Goal: Task Accomplishment & Management: Manage account settings

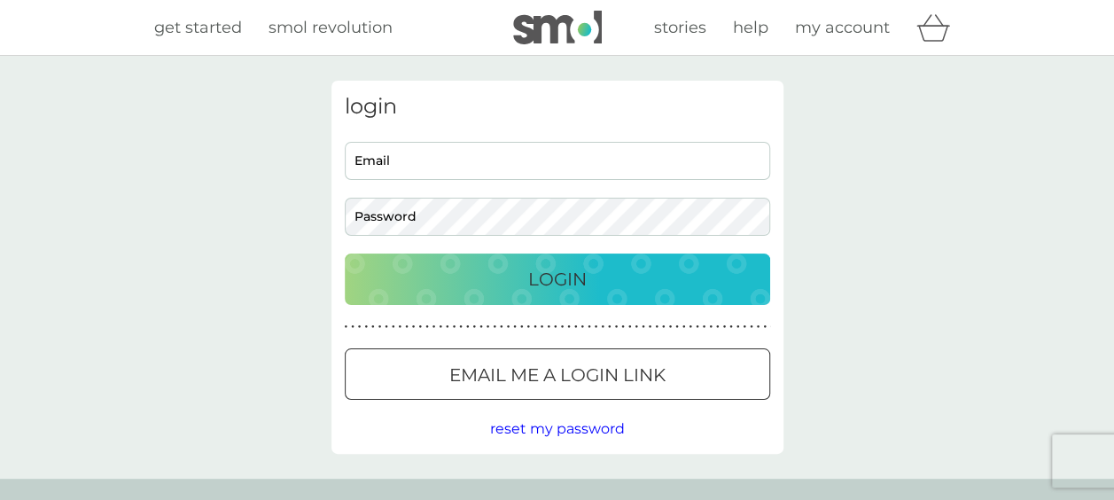
type input "bradnum_21@hotmail.com"
click at [544, 286] on p "Login" at bounding box center [557, 279] width 58 height 28
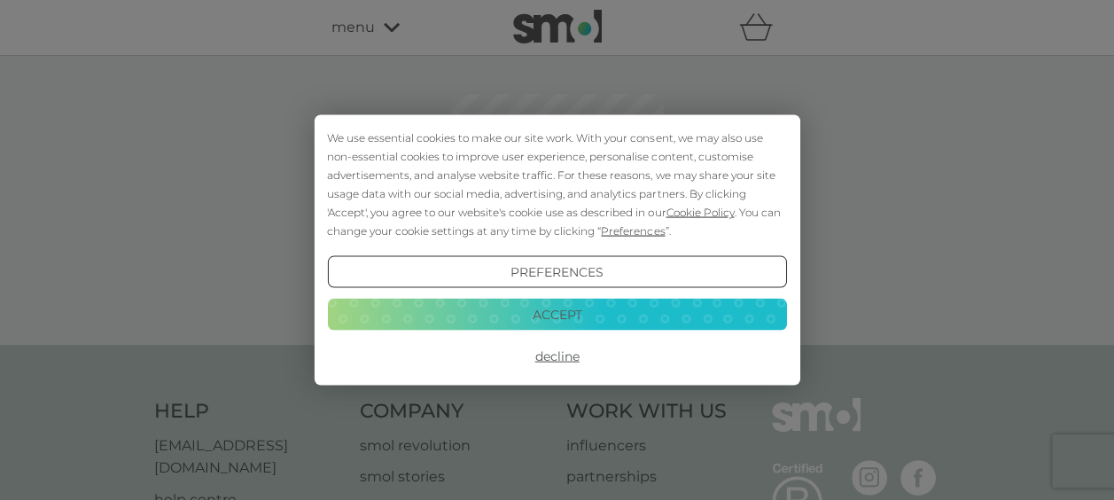
click at [582, 305] on button "Accept" at bounding box center [556, 314] width 459 height 32
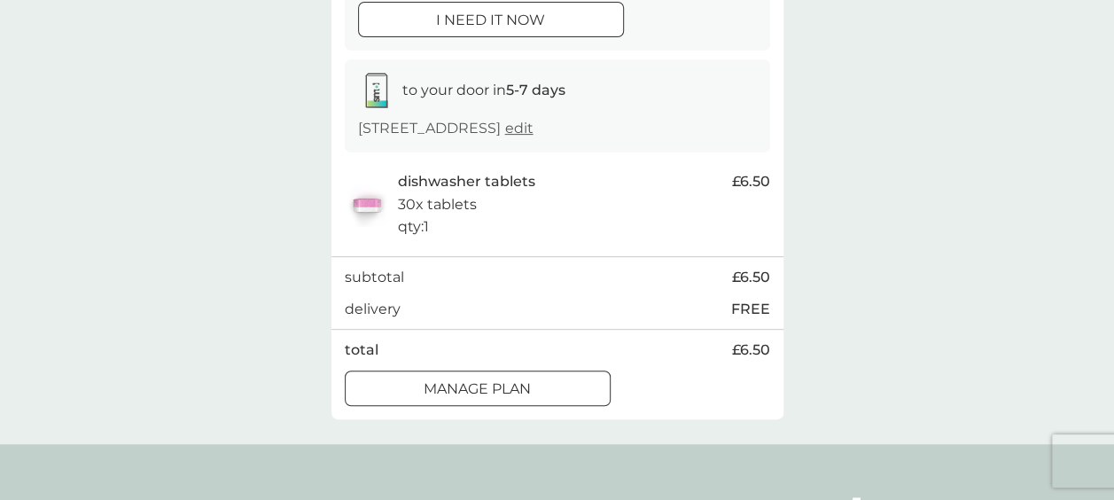
scroll to position [354, 0]
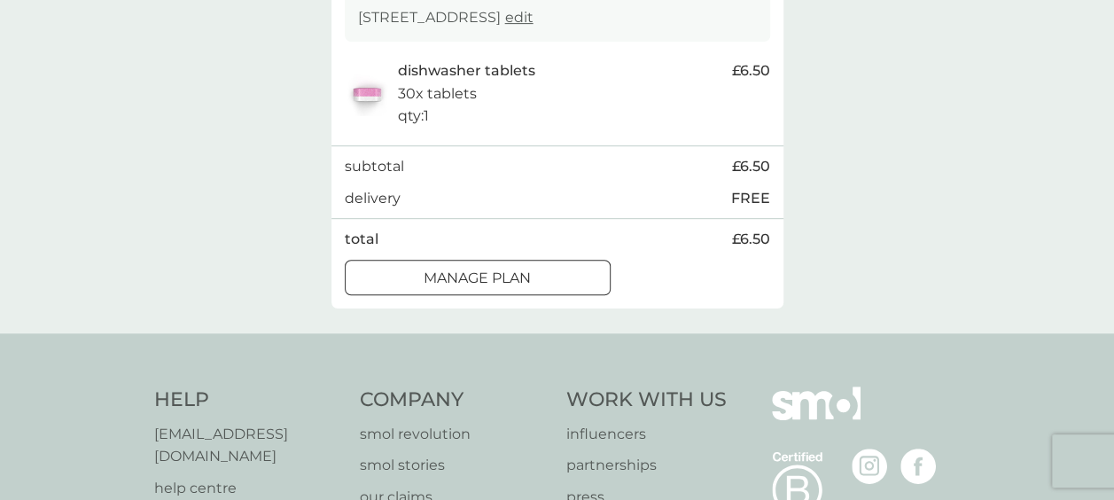
click at [479, 281] on div at bounding box center [478, 278] width 64 height 19
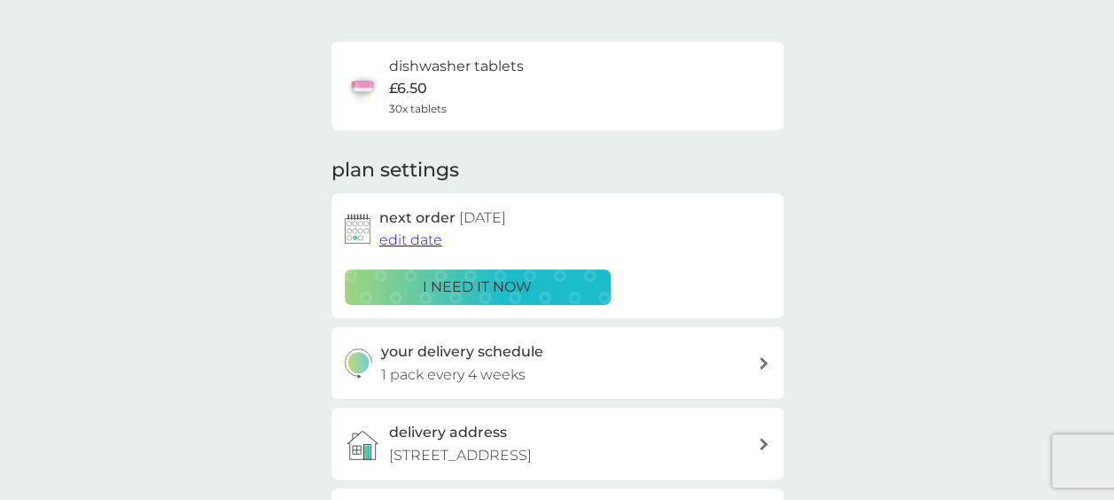
scroll to position [89, 0]
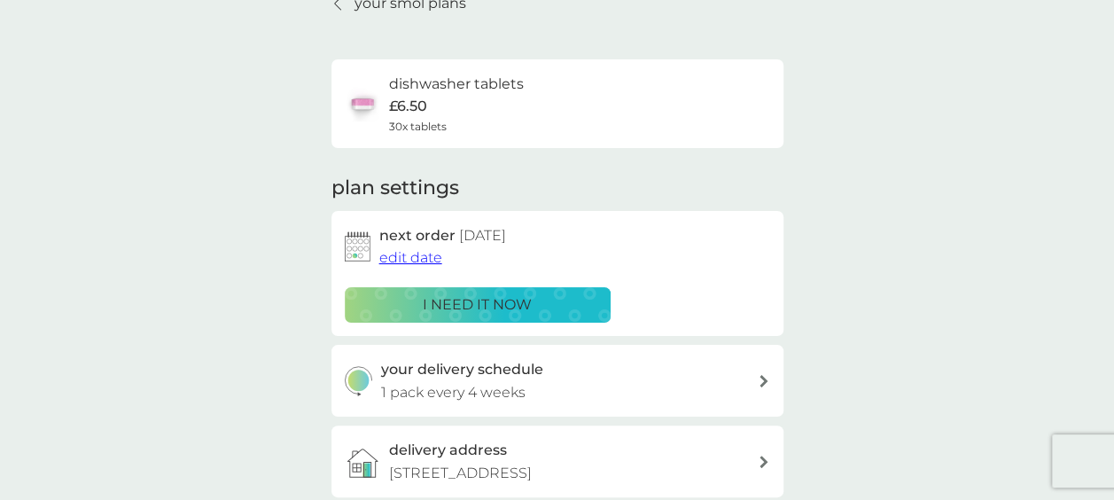
click at [404, 260] on span "edit date" at bounding box center [410, 257] width 63 height 17
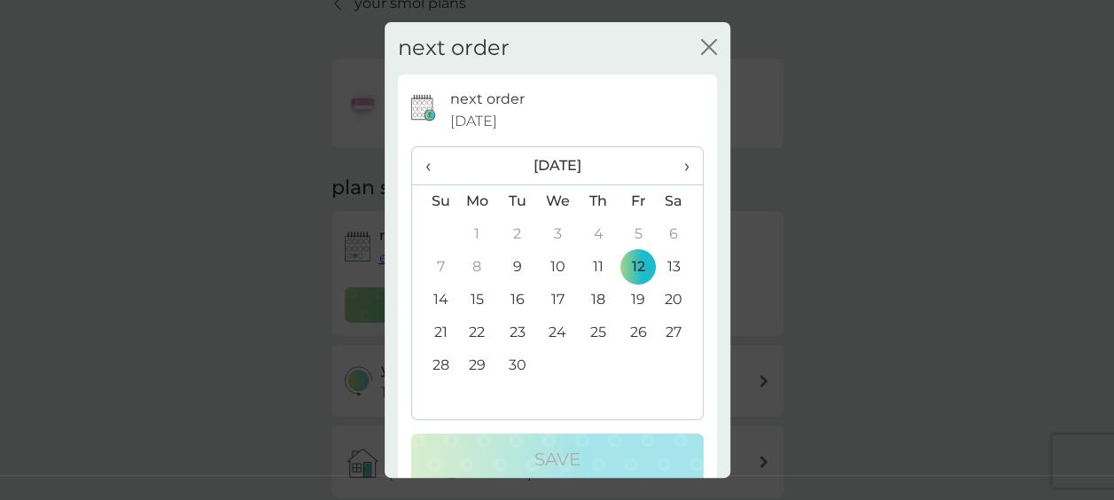
click at [624, 300] on td "19" at bounding box center [639, 300] width 40 height 33
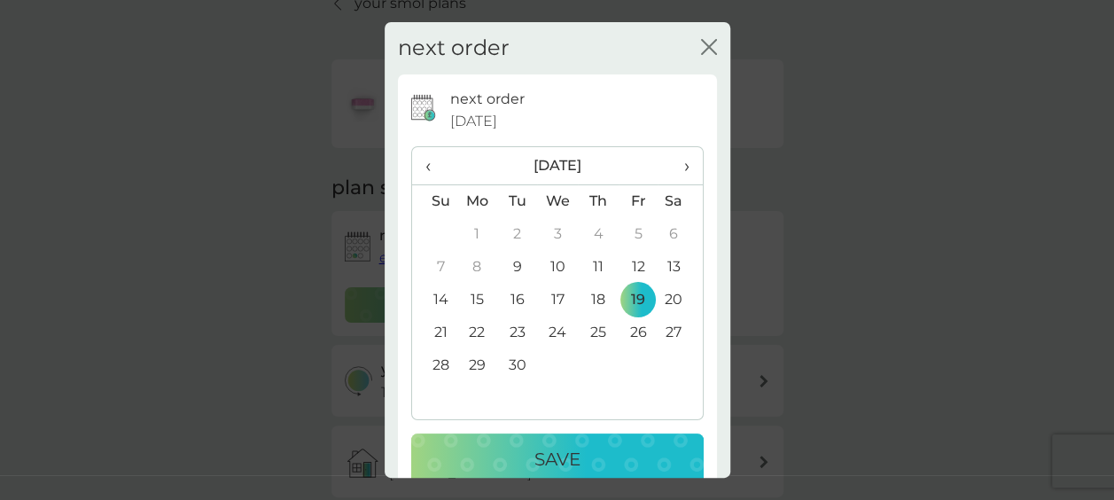
scroll to position [33, 0]
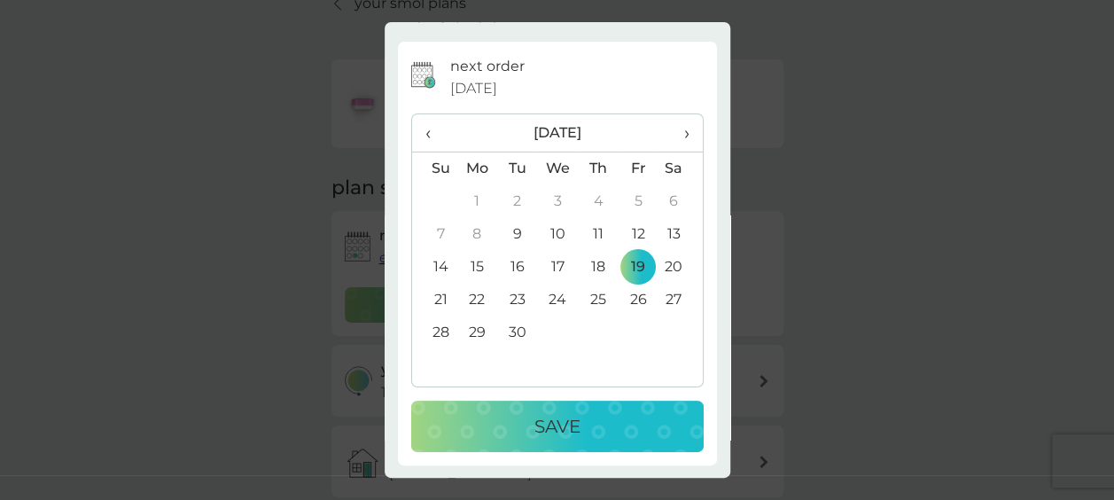
click at [534, 413] on p "Save" at bounding box center [557, 426] width 46 height 28
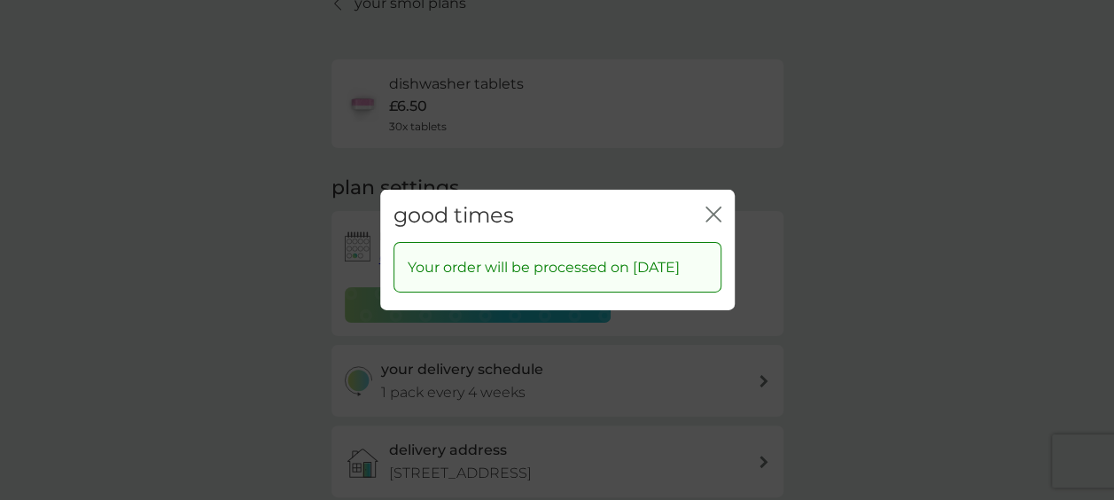
click at [713, 207] on icon "close" at bounding box center [716, 214] width 7 height 14
